Goal: Task Accomplishment & Management: Use online tool/utility

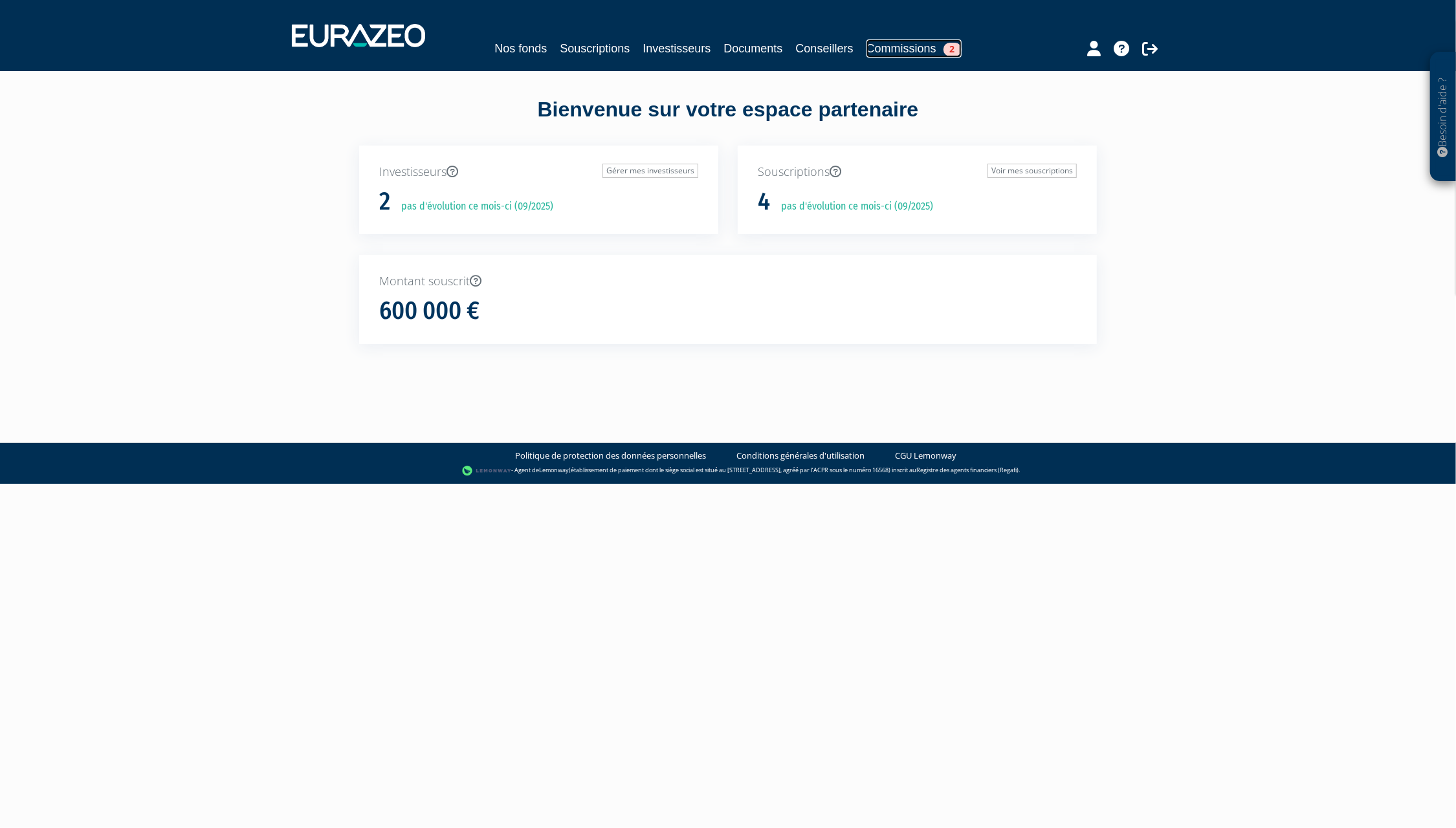
click at [919, 47] on link "Commissions 2" at bounding box center [913, 49] width 95 height 18
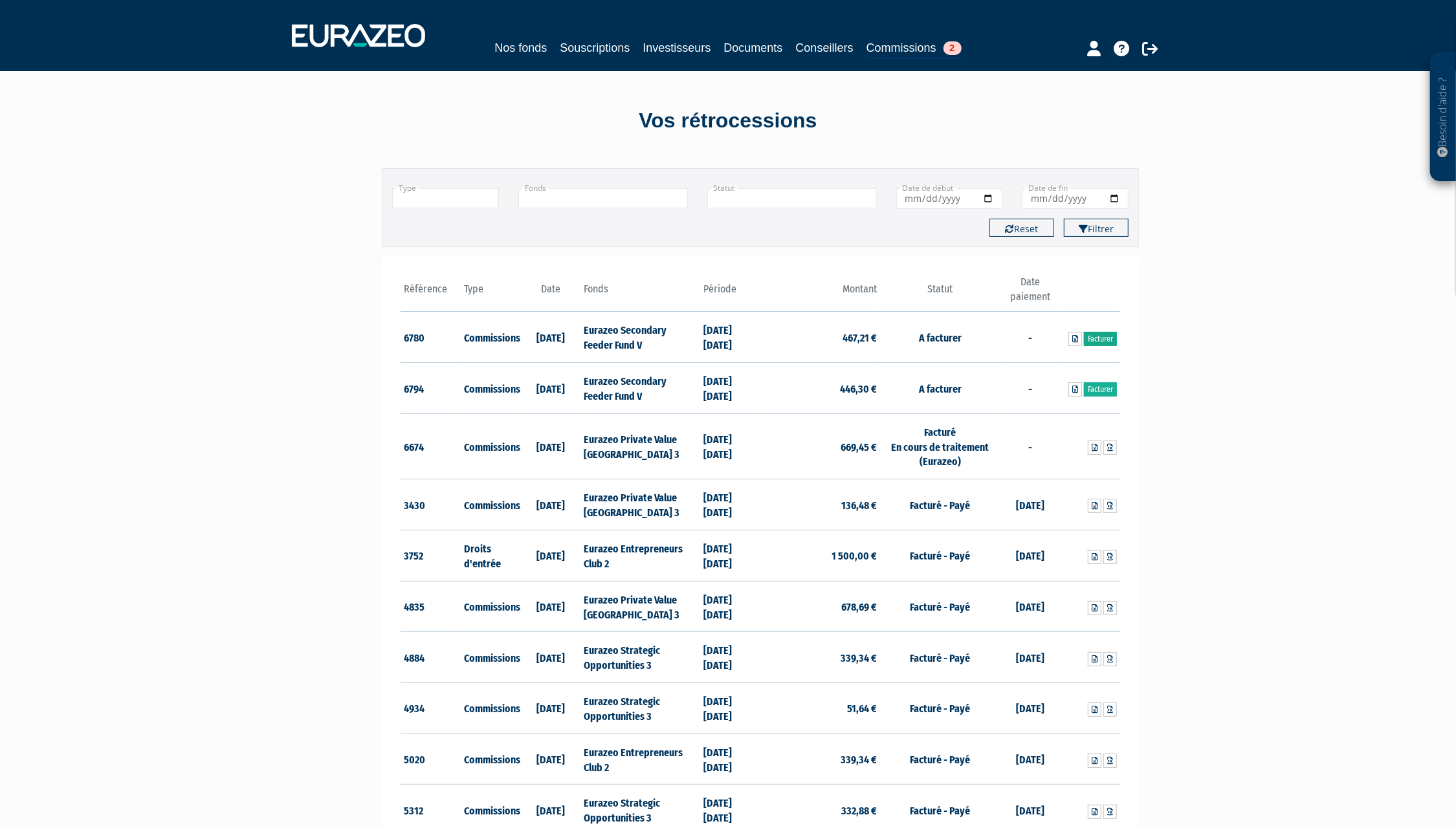
click at [1103, 338] on link "Facturer" at bounding box center [1100, 338] width 33 height 14
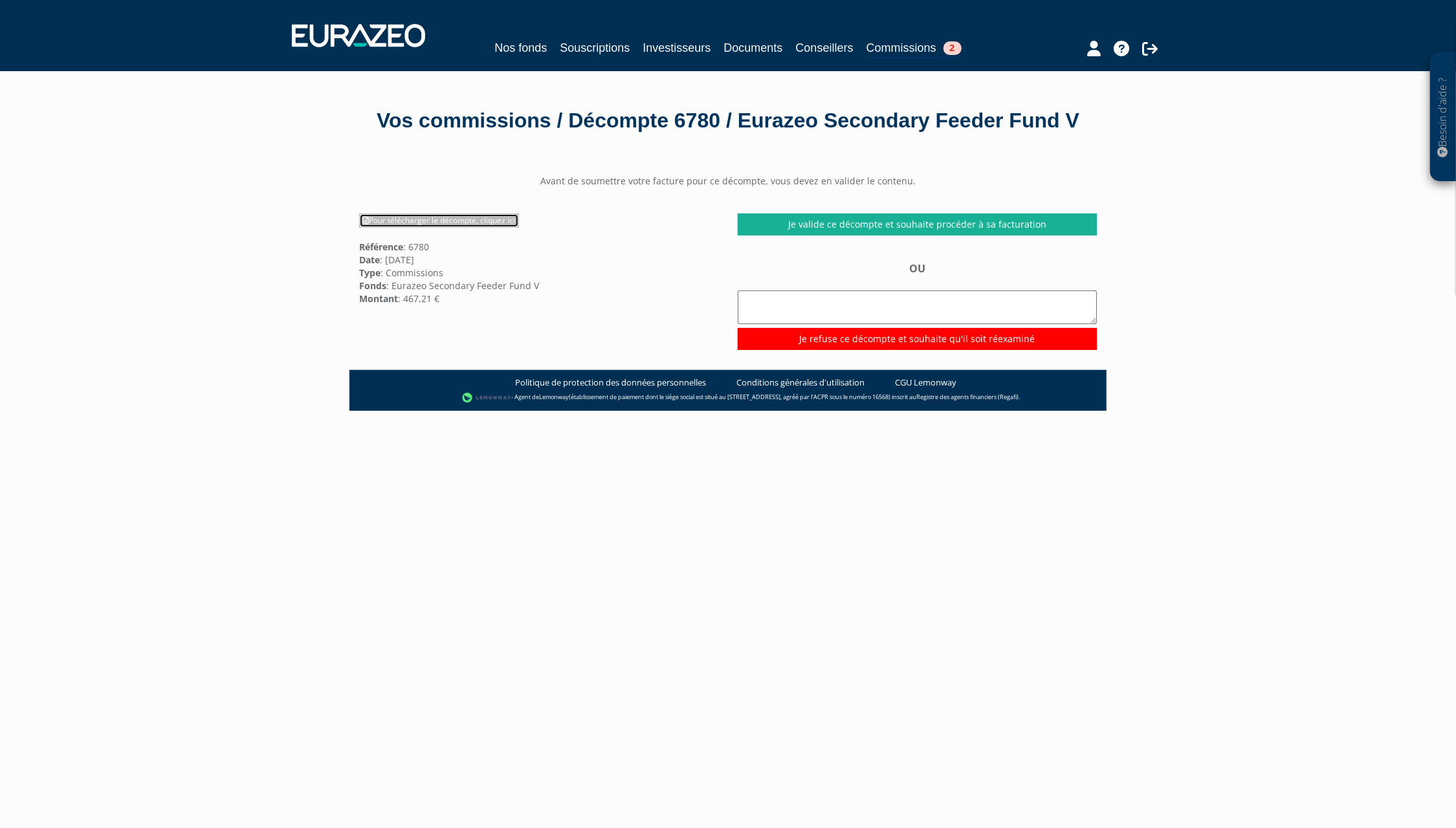
click at [460, 228] on link "Pour télécharger le décompte, cliquez ici" at bounding box center [439, 220] width 160 height 14
click at [968, 235] on link "Je valide ce décompte et souhaite procéder à sa facturation" at bounding box center [917, 224] width 359 height 22
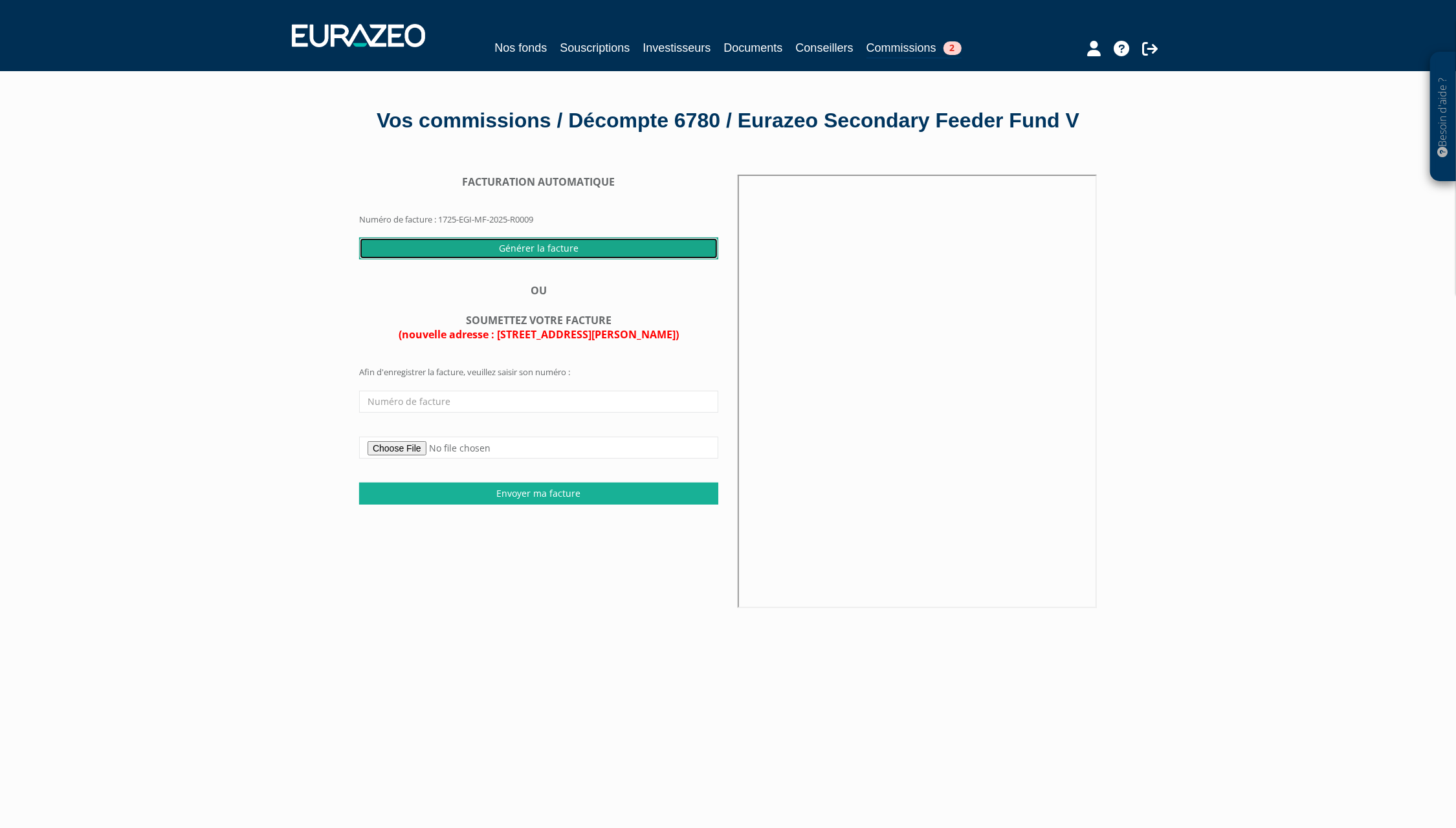
click at [535, 259] on input "Générer la facture" at bounding box center [539, 248] width 359 height 22
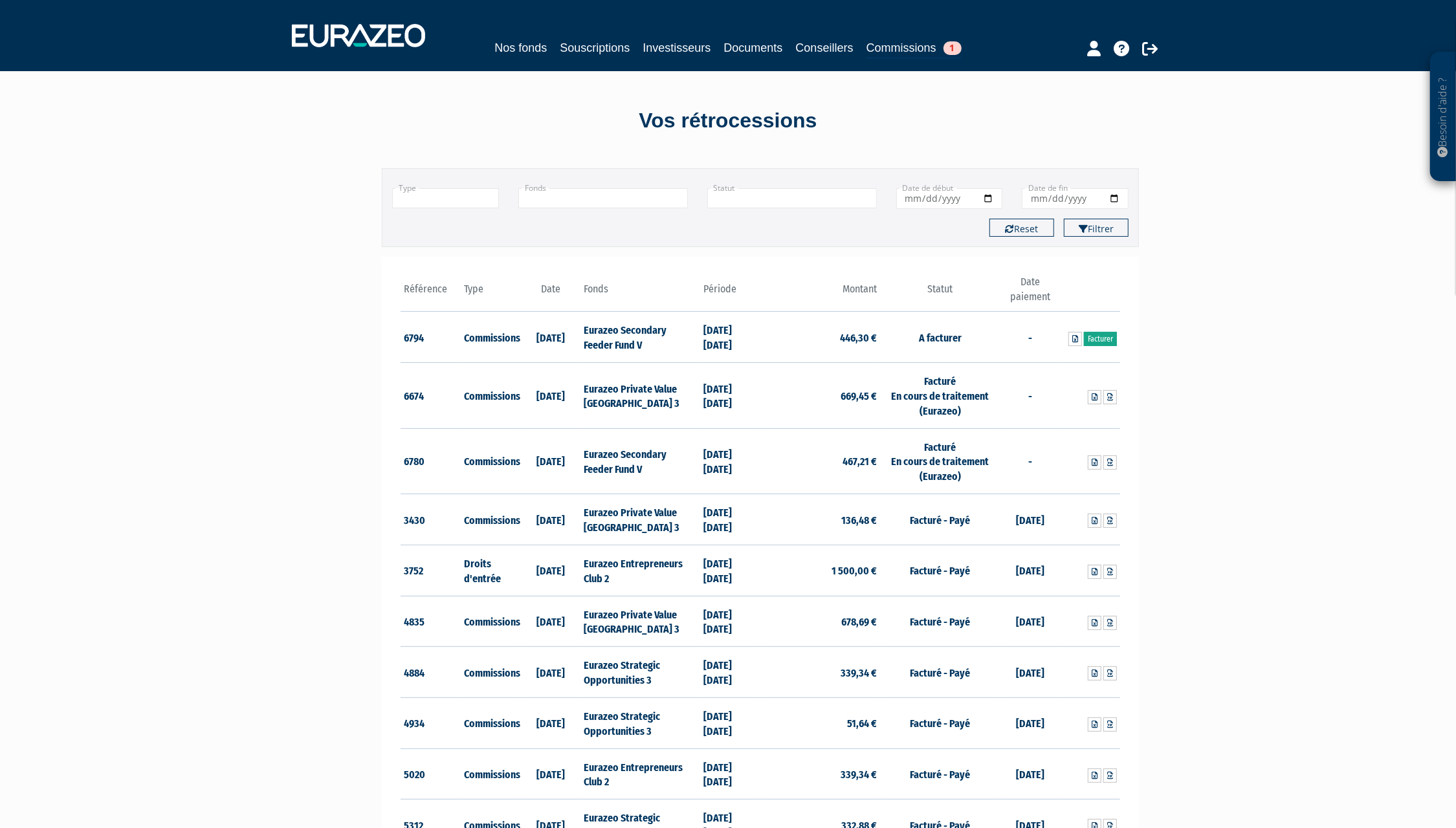
click at [1094, 338] on link "Facturer" at bounding box center [1100, 338] width 33 height 14
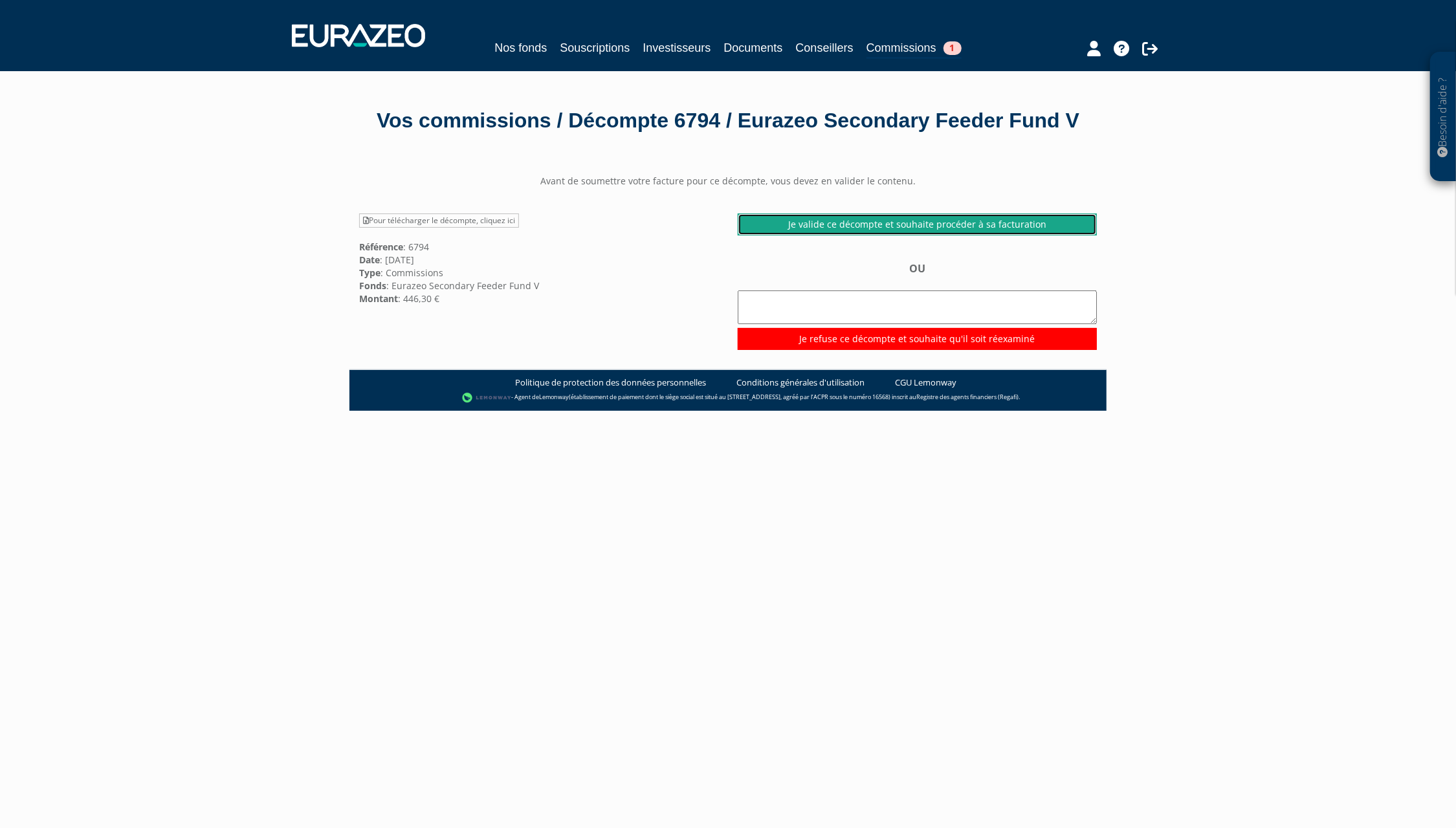
click at [911, 235] on link "Je valide ce décompte et souhaite procéder à sa facturation" at bounding box center [917, 224] width 359 height 22
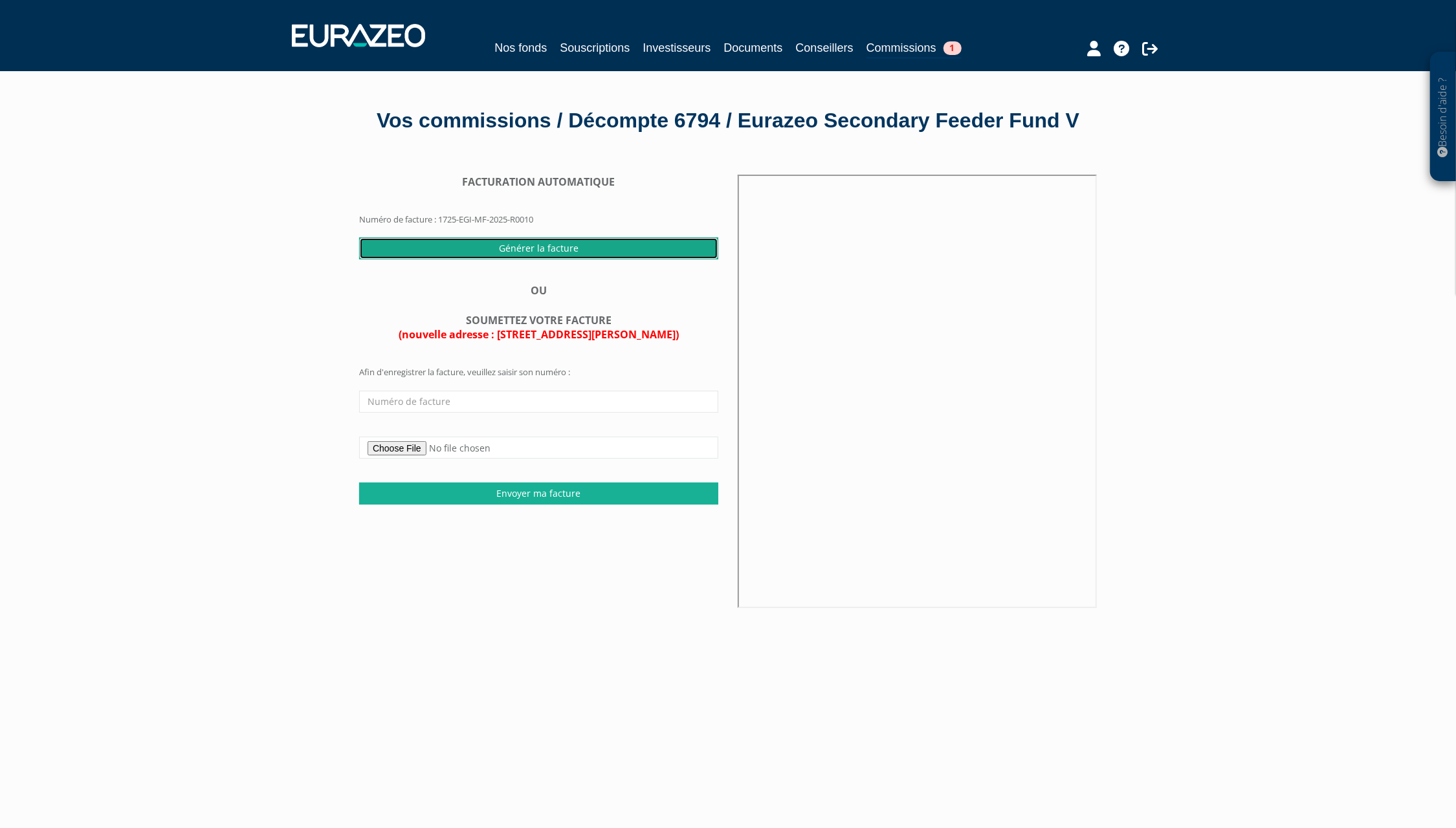
click at [557, 259] on input "Générer la facture" at bounding box center [539, 248] width 359 height 22
